Goal: Information Seeking & Learning: Learn about a topic

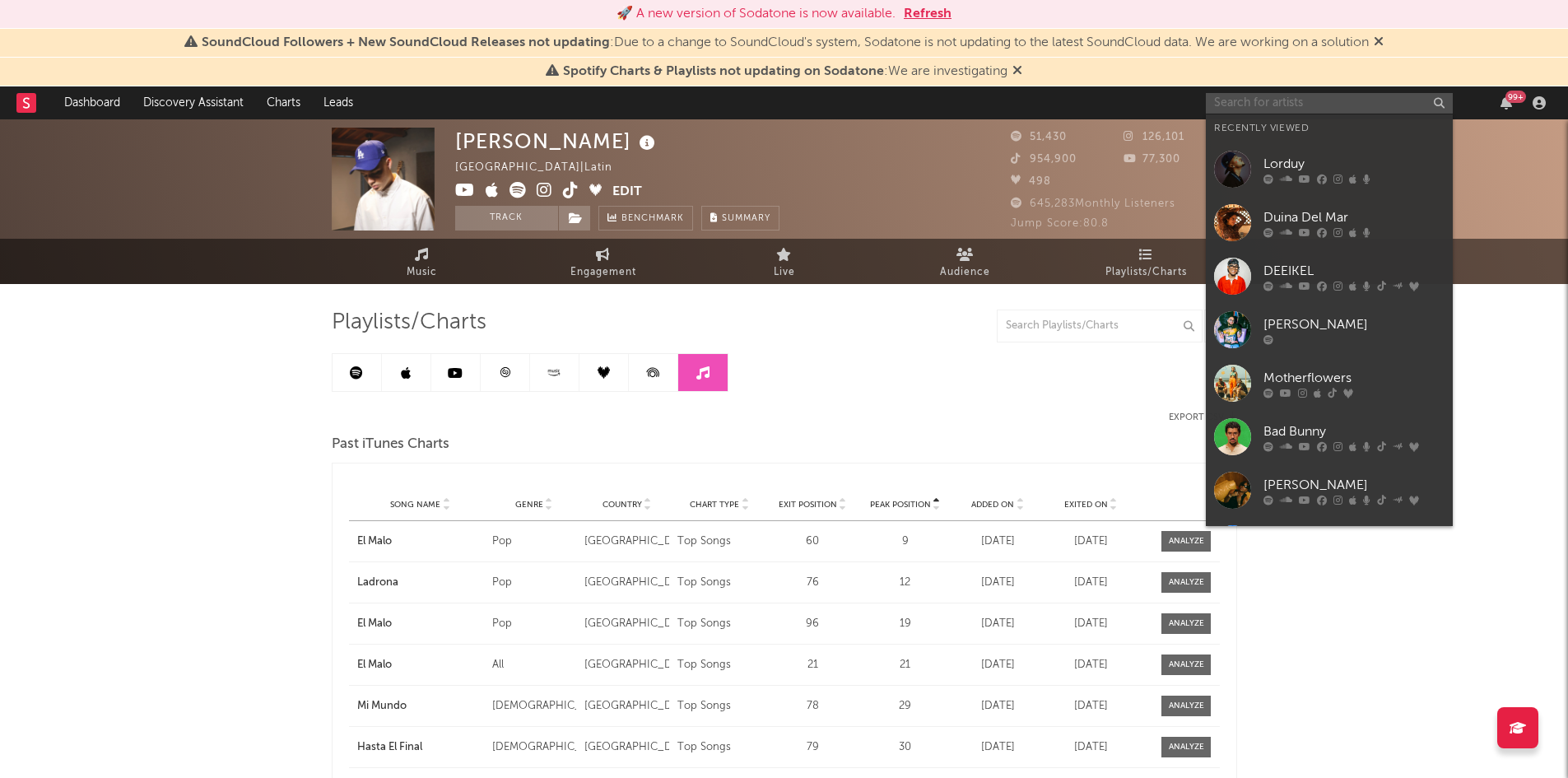
click at [1231, 103] on input "text" at bounding box center [1329, 103] width 247 height 21
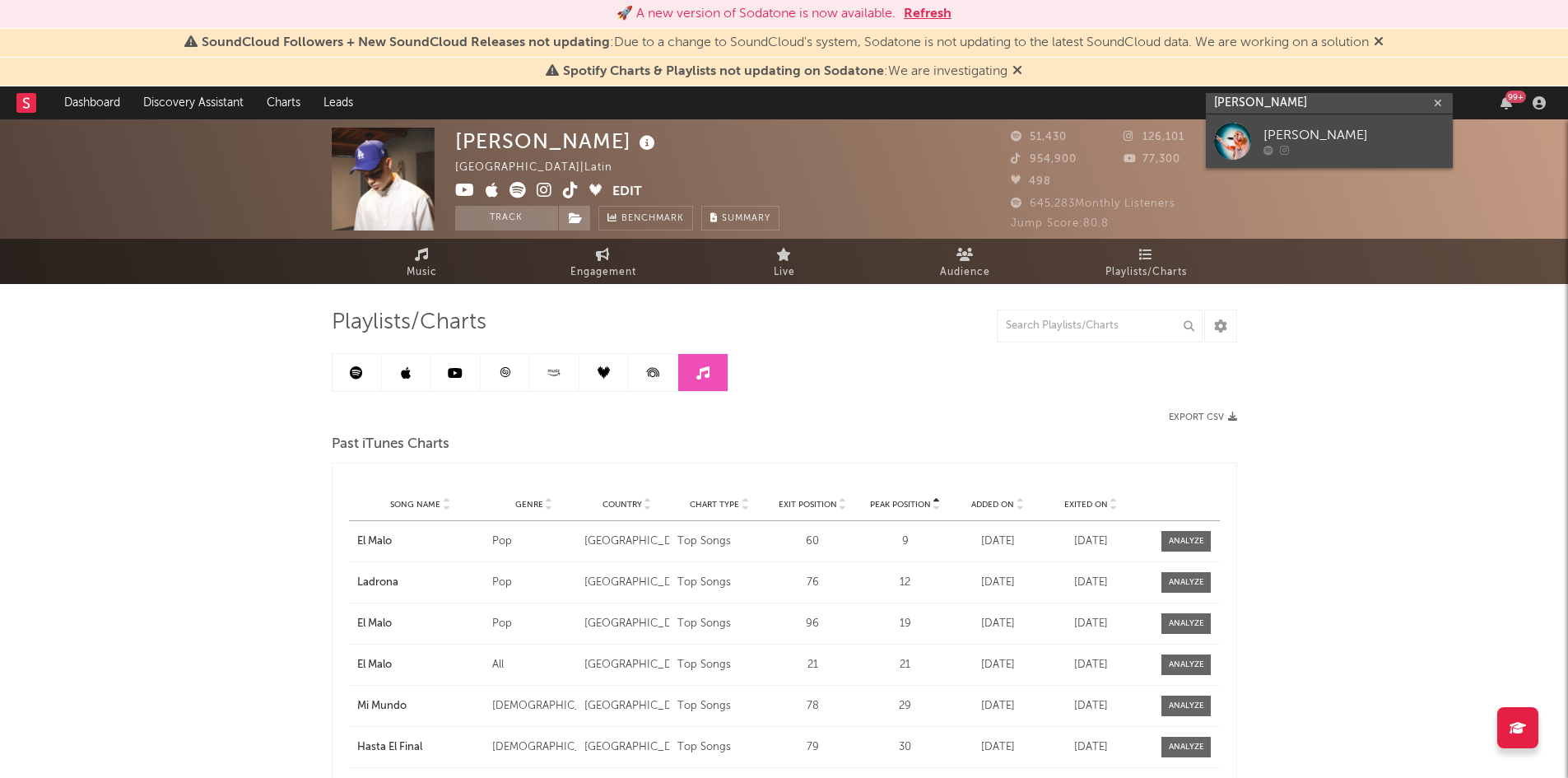
type input "[PERSON_NAME]"
click at [1369, 129] on div "[PERSON_NAME]" at bounding box center [1354, 136] width 181 height 20
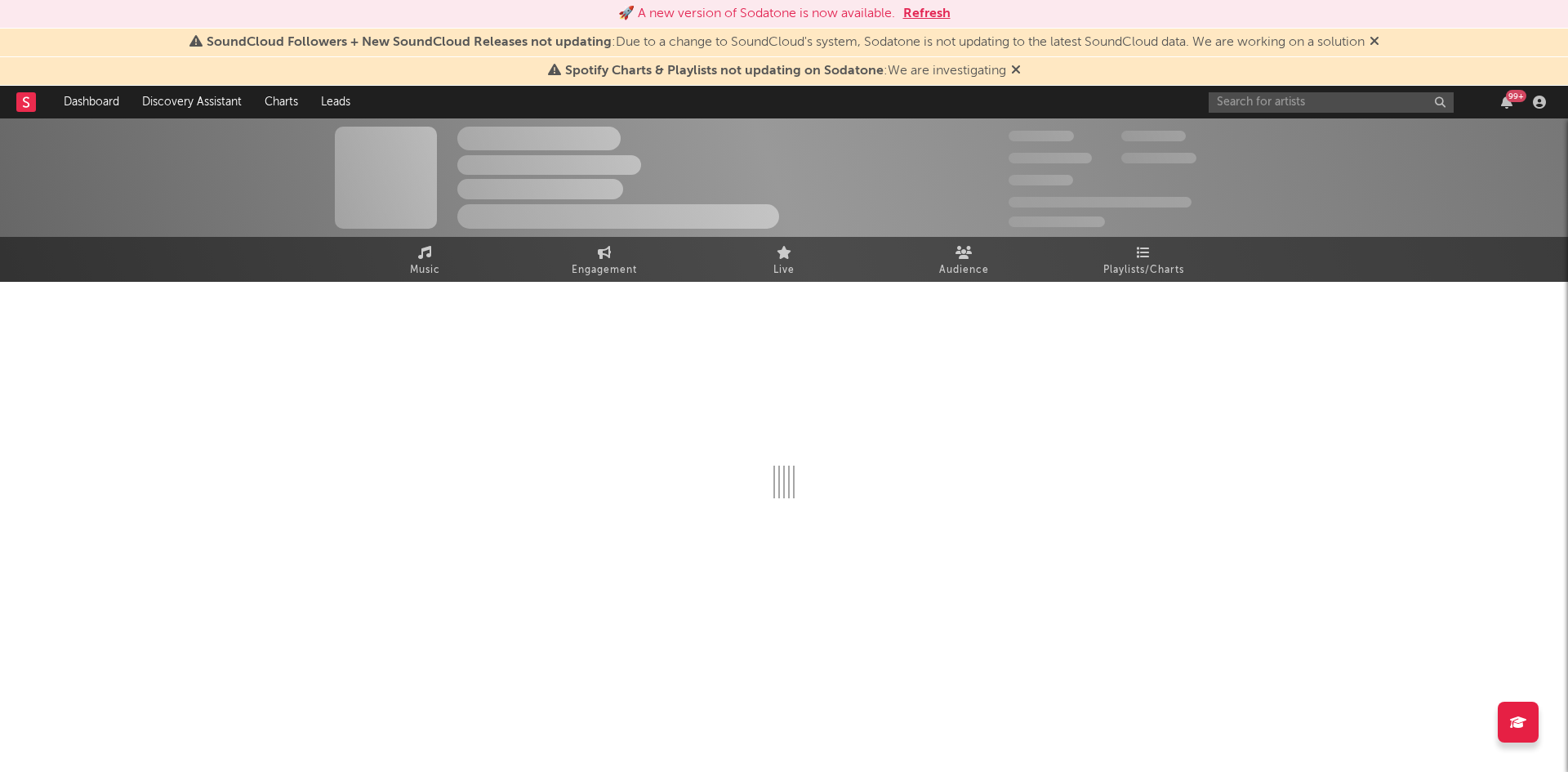
select select "1w"
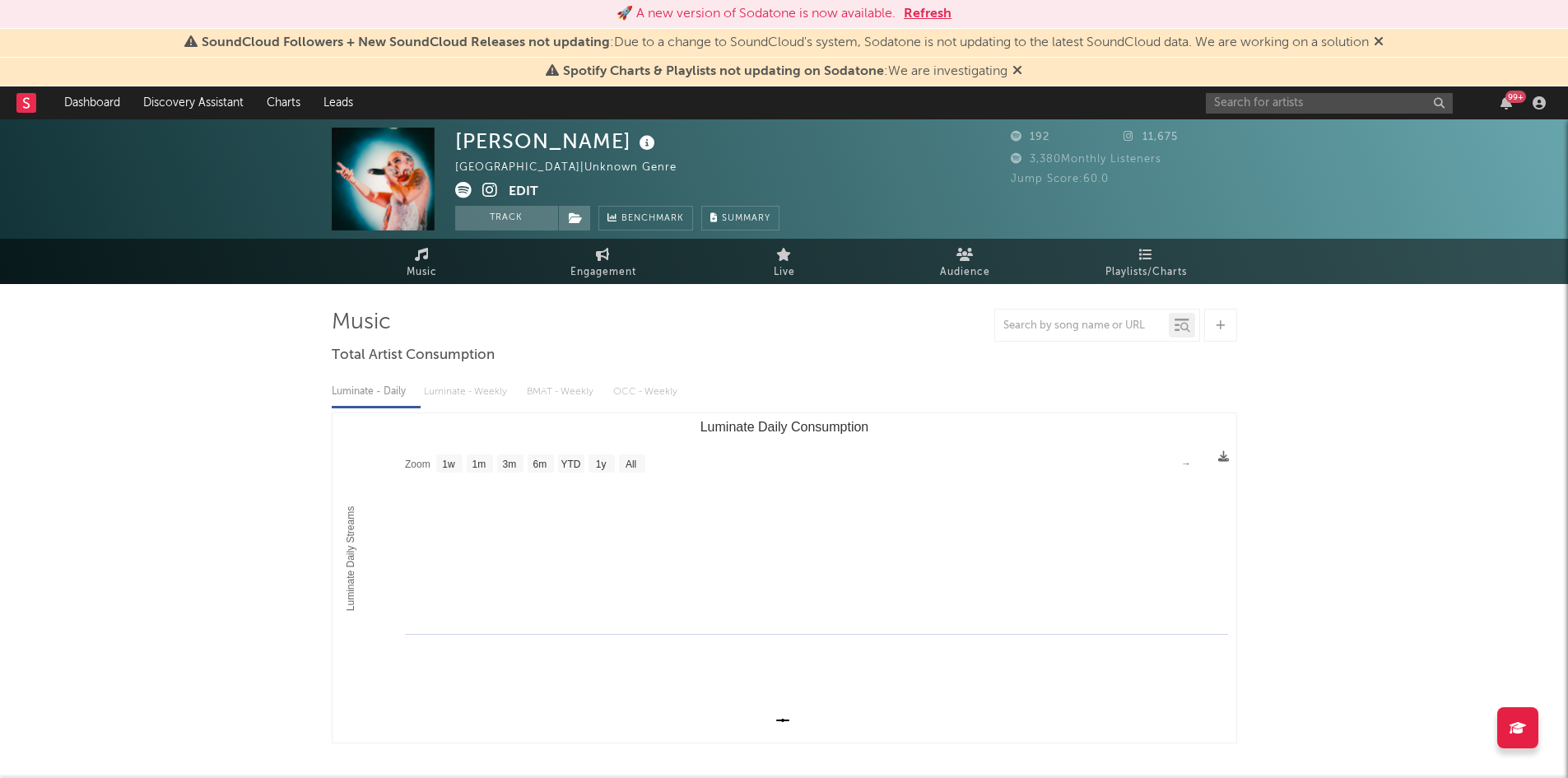
click at [1383, 43] on icon at bounding box center [1379, 41] width 10 height 13
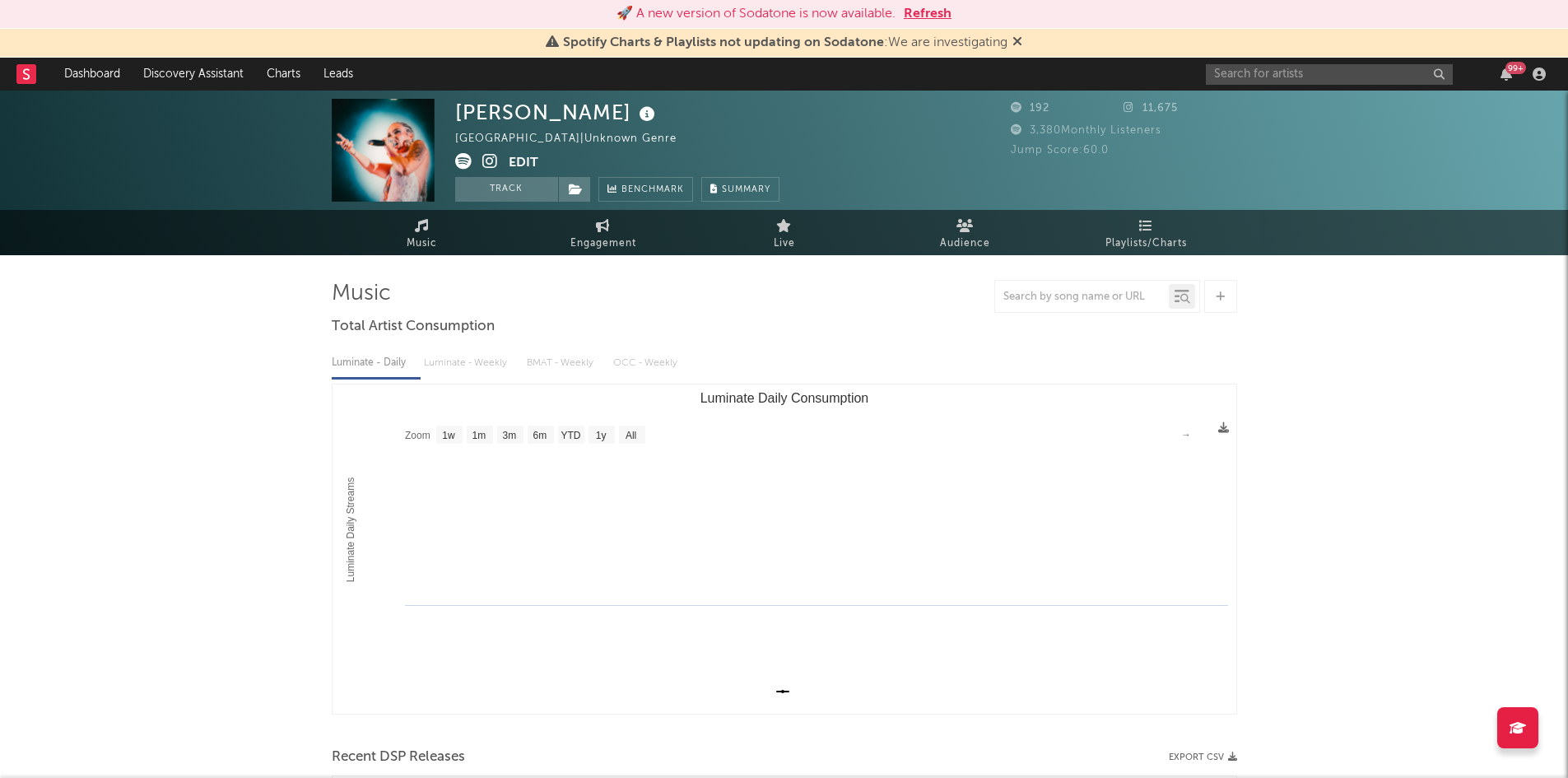
click at [1018, 45] on icon at bounding box center [1017, 41] width 10 height 13
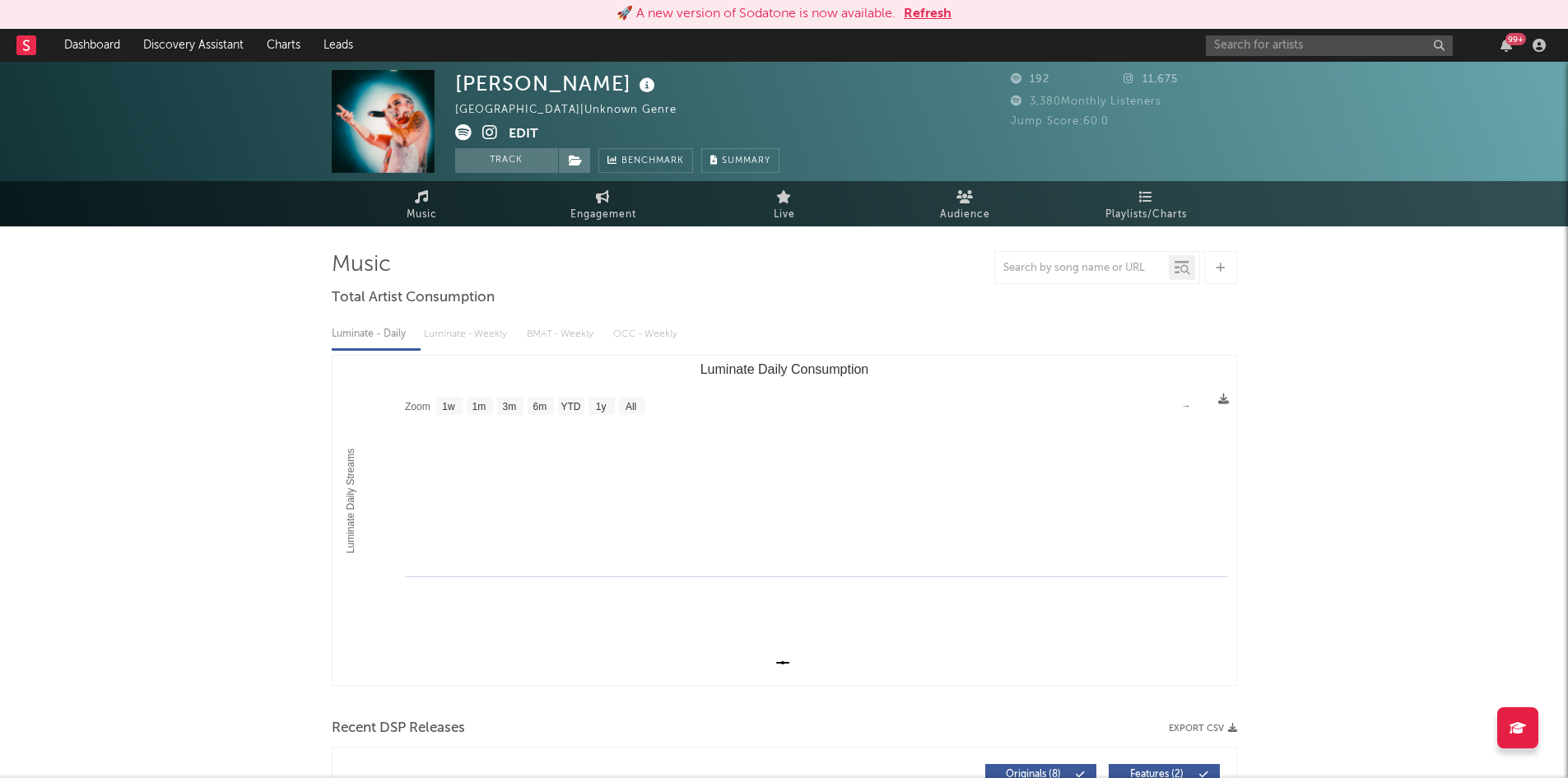
click at [461, 128] on icon at bounding box center [463, 132] width 16 height 16
